Goal: Find specific page/section: Find specific page/section

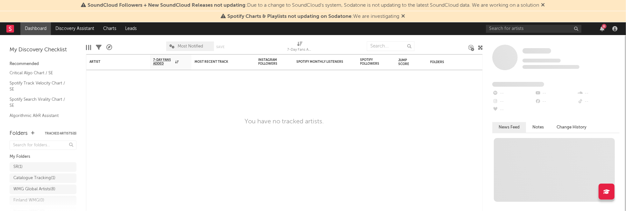
click at [400, 16] on span "Spotify Charts & Playlists not updating on Sodatone : We are investigating" at bounding box center [313, 17] width 184 height 8
click at [402, 16] on icon at bounding box center [404, 15] width 4 height 5
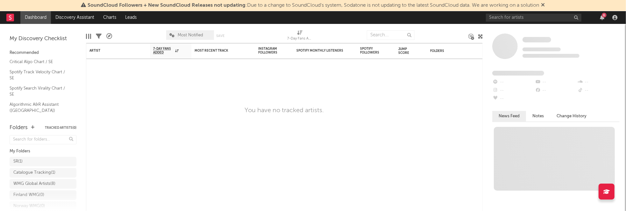
click at [545, 5] on icon at bounding box center [544, 4] width 4 height 5
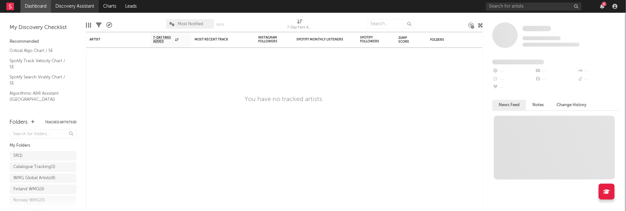
click at [91, 4] on link "Discovery Assistant" at bounding box center [75, 6] width 48 height 13
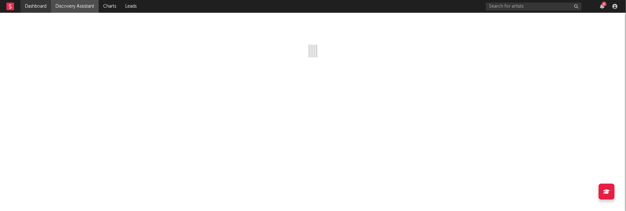
click at [36, 7] on link "Dashboard" at bounding box center [35, 6] width 31 height 13
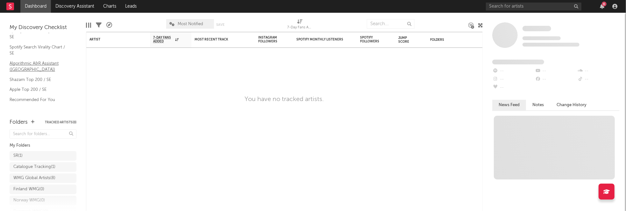
scroll to position [8, 0]
click at [35, 70] on link "Spotify Search Virality Chart / SE" at bounding box center [40, 72] width 61 height 13
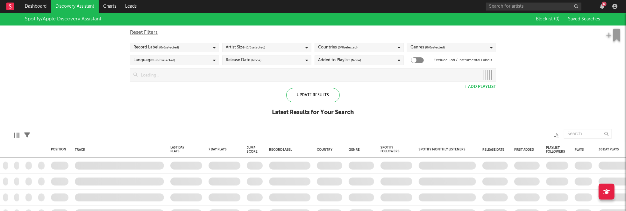
checkbox input "true"
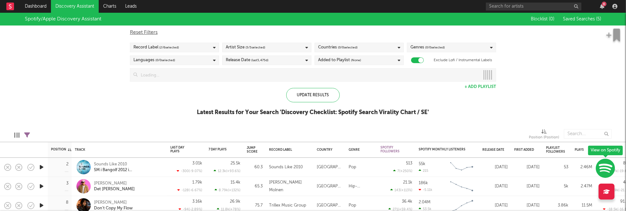
click at [266, 60] on span "(last 5,475 d)" at bounding box center [259, 60] width 17 height 8
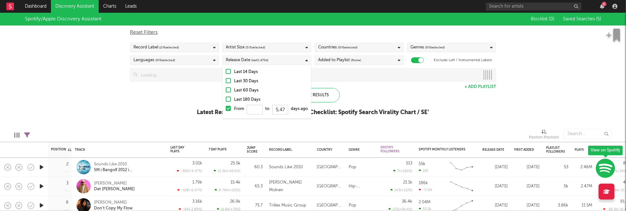
click at [266, 60] on span "(last 5,475 d)" at bounding box center [259, 60] width 17 height 8
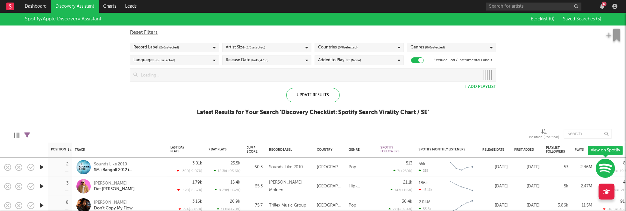
click at [78, 4] on link "Discovery Assistant" at bounding box center [75, 6] width 48 height 13
